Goal: Task Accomplishment & Management: Manage account settings

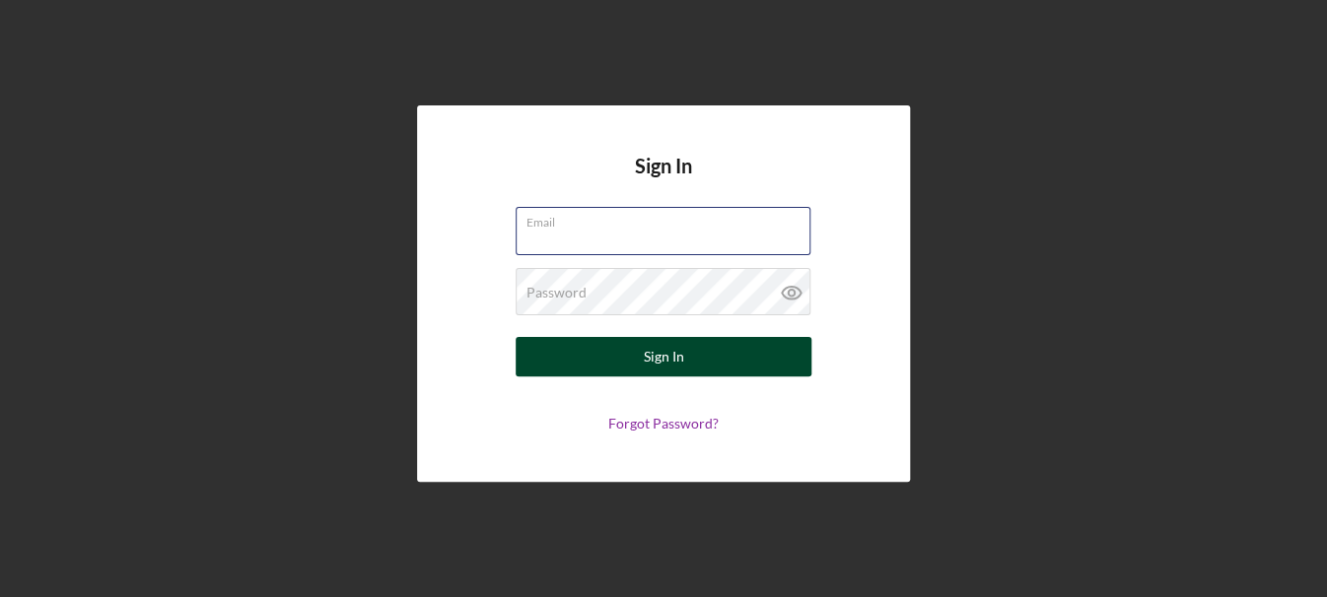
type input "[EMAIL_ADDRESS][DOMAIN_NAME]"
click at [705, 360] on button "Sign In" at bounding box center [664, 356] width 296 height 39
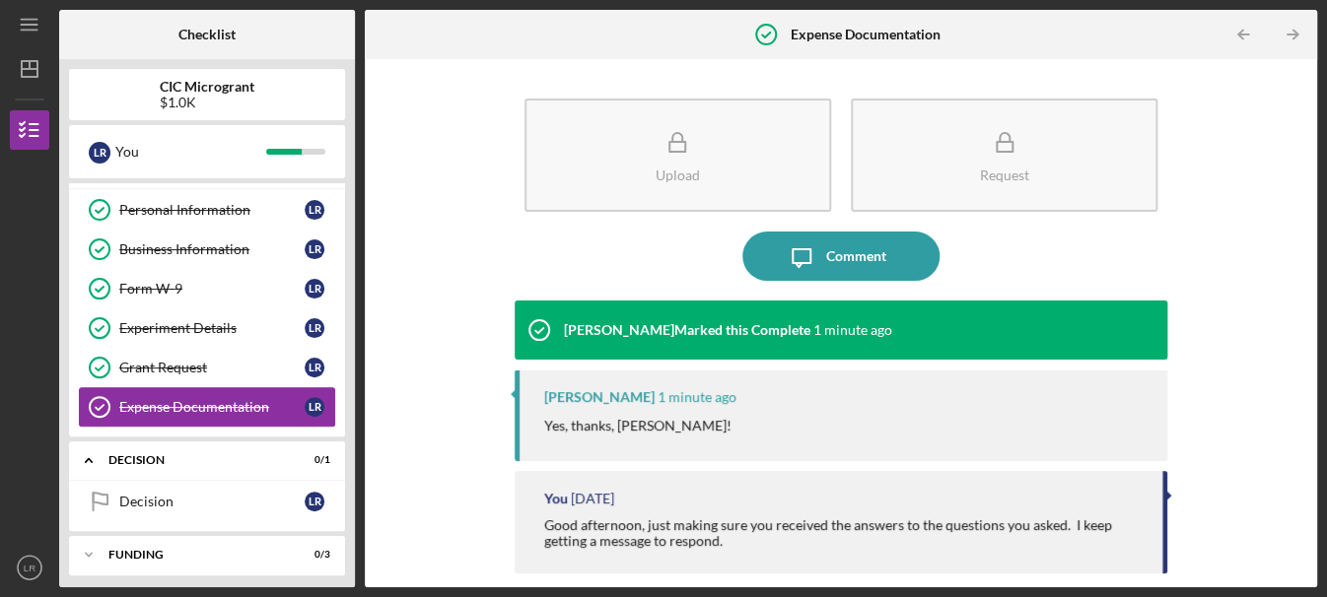
scroll to position [40, 0]
